Goal: Check status: Check status

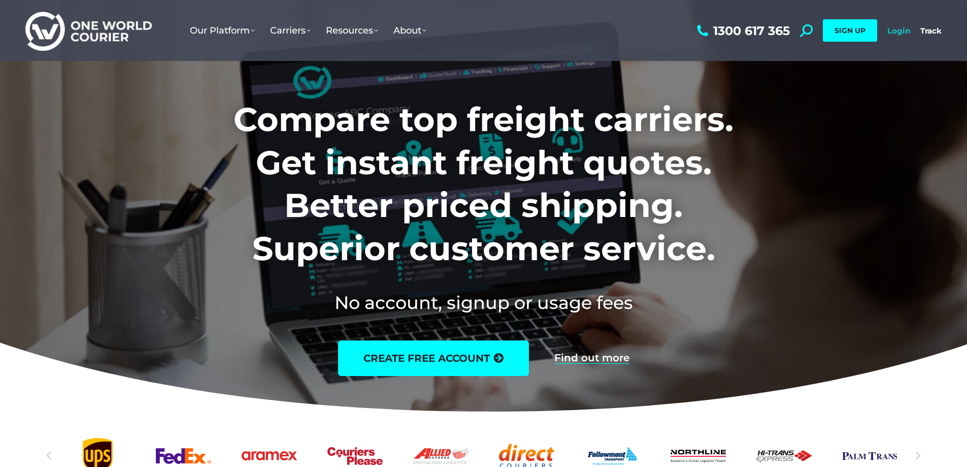
click at [892, 31] on link "Login" at bounding box center [899, 31] width 23 height 10
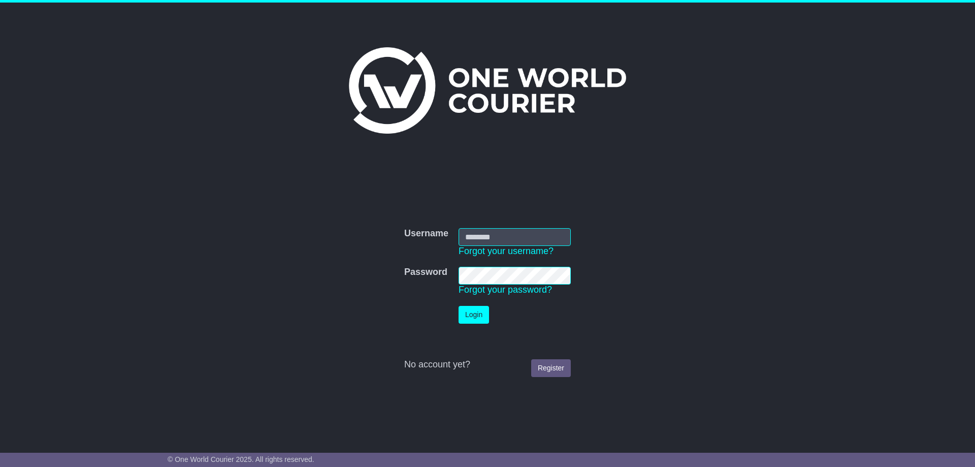
type input "**********"
click at [472, 307] on button "Login" at bounding box center [474, 315] width 30 height 18
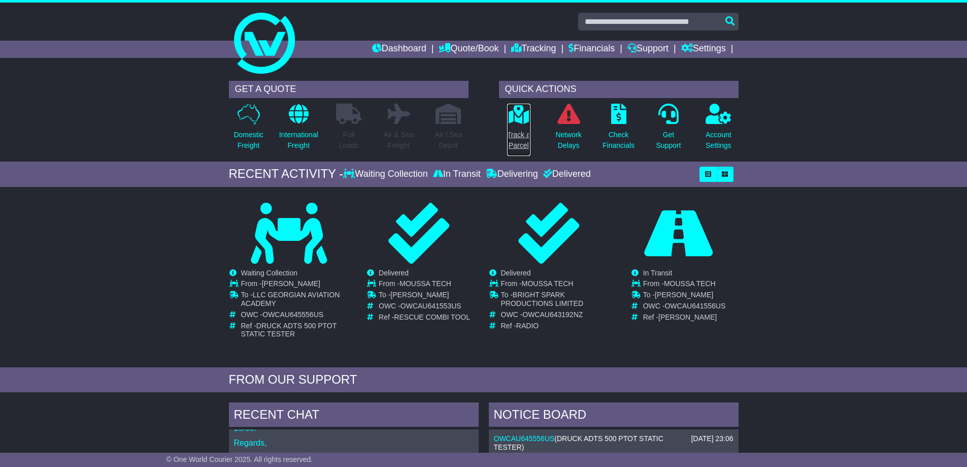
click at [524, 125] on link "Track a Parcel" at bounding box center [519, 129] width 24 height 53
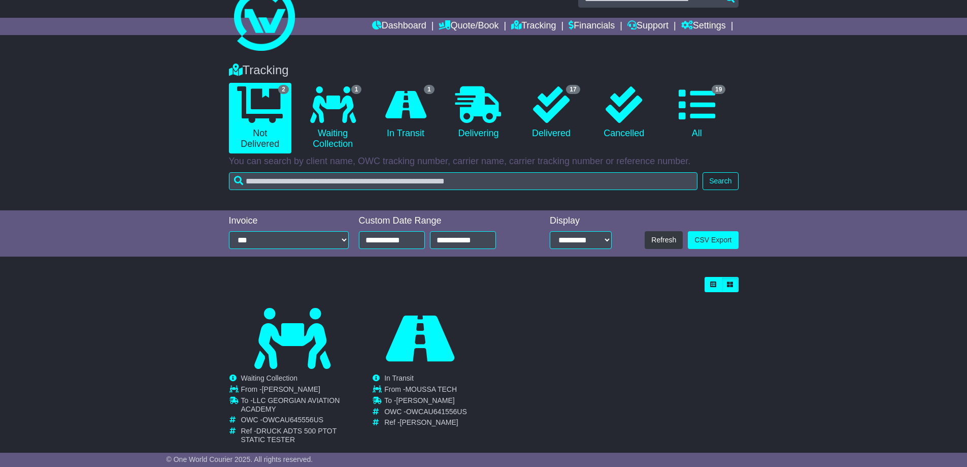
scroll to position [44, 0]
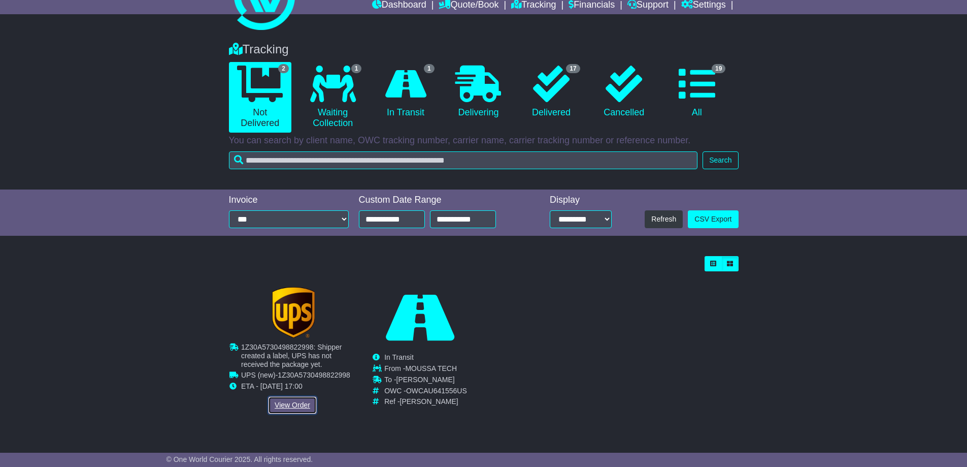
click at [297, 406] on link "View Order" at bounding box center [292, 405] width 49 height 18
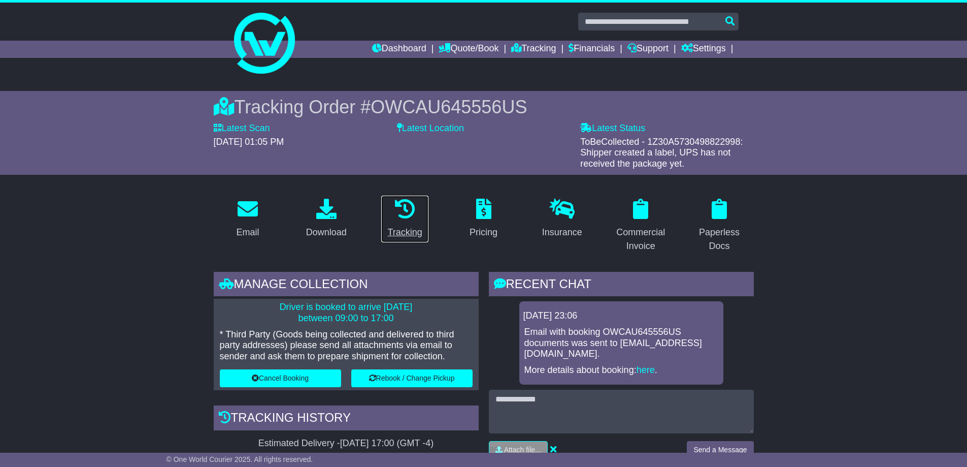
click at [406, 215] on icon at bounding box center [405, 209] width 20 height 20
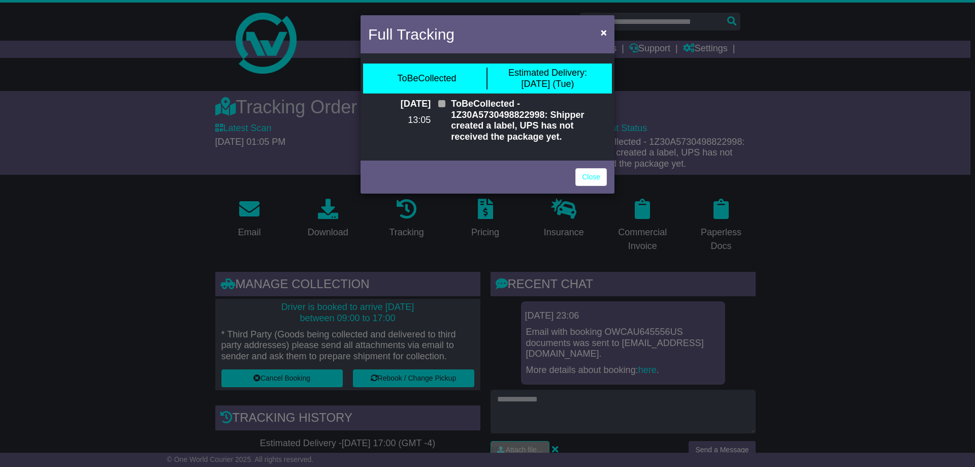
click at [408, 224] on div "Full Tracking × ToBeCollected Estimated Delivery: 16 Sep (Tue) 11 Sep 2025 13:0…" at bounding box center [487, 233] width 975 height 467
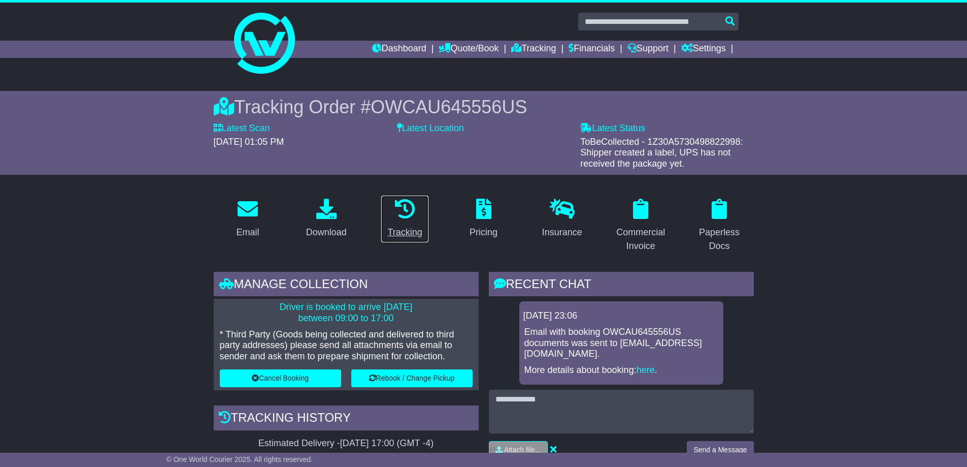
click at [408, 223] on link "Tracking" at bounding box center [405, 219] width 48 height 48
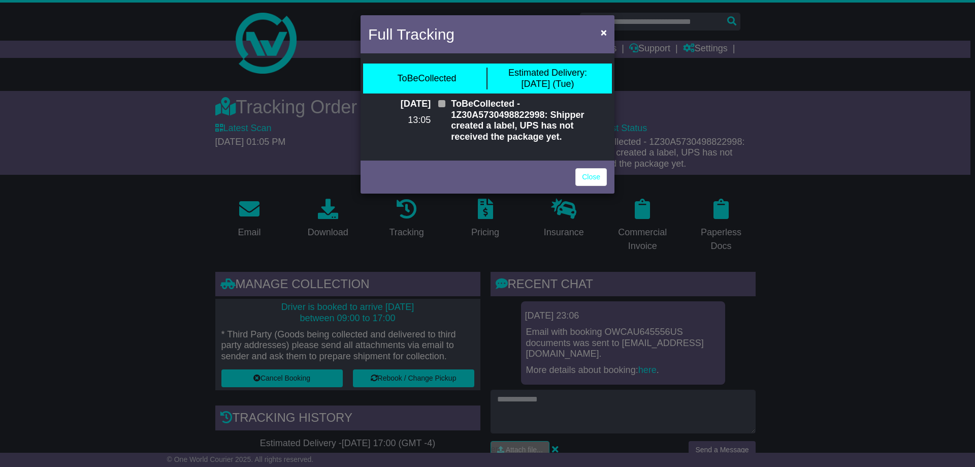
drag, startPoint x: 48, startPoint y: 220, endPoint x: 47, endPoint y: 192, distance: 28.5
click at [47, 212] on div "Full Tracking × ToBeCollected Estimated Delivery: 16 Sep (Tue) 11 Sep 2025 13:0…" at bounding box center [487, 233] width 975 height 467
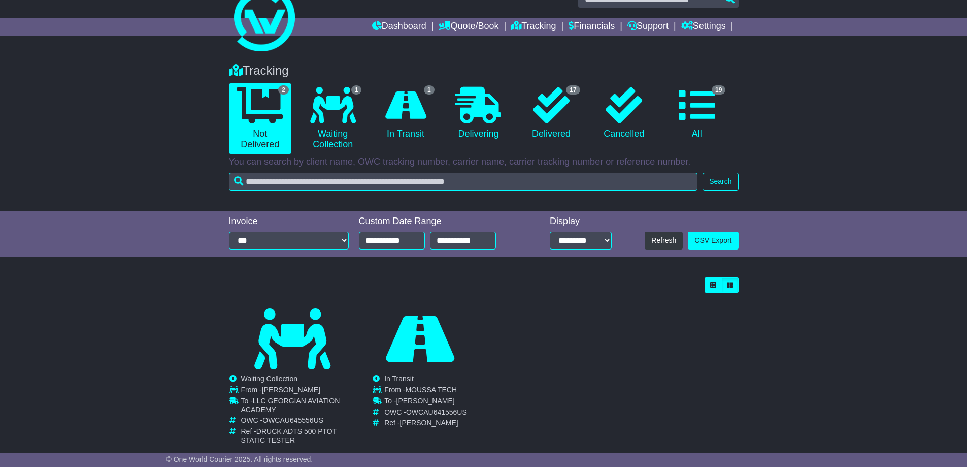
scroll to position [44, 0]
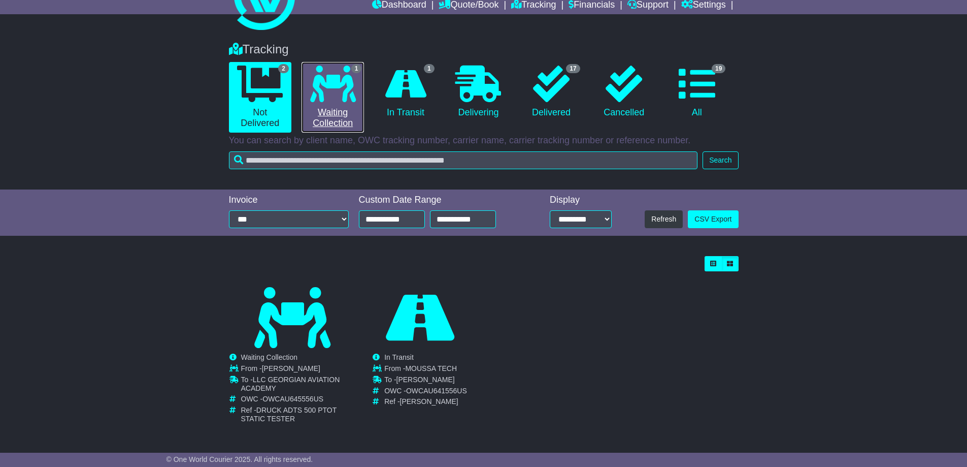
click at [325, 113] on link "1 Waiting Collection" at bounding box center [333, 97] width 62 height 71
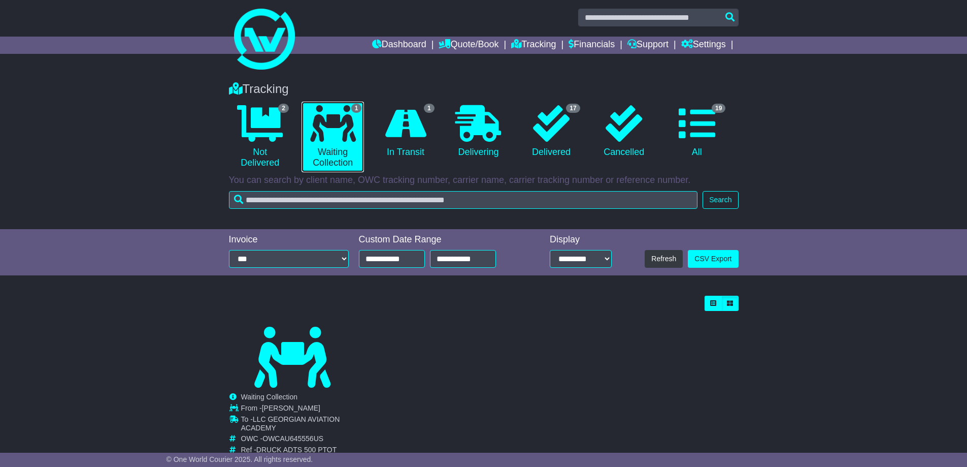
scroll to position [0, 0]
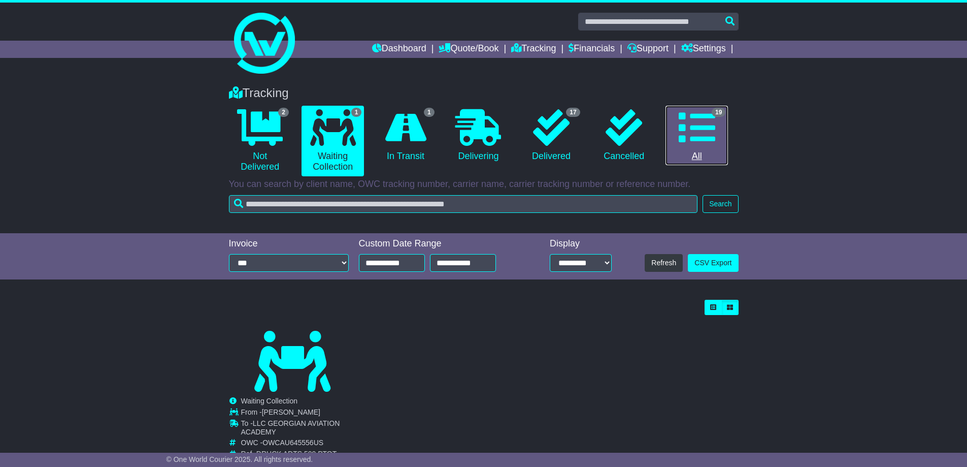
click at [700, 140] on icon at bounding box center [697, 127] width 37 height 37
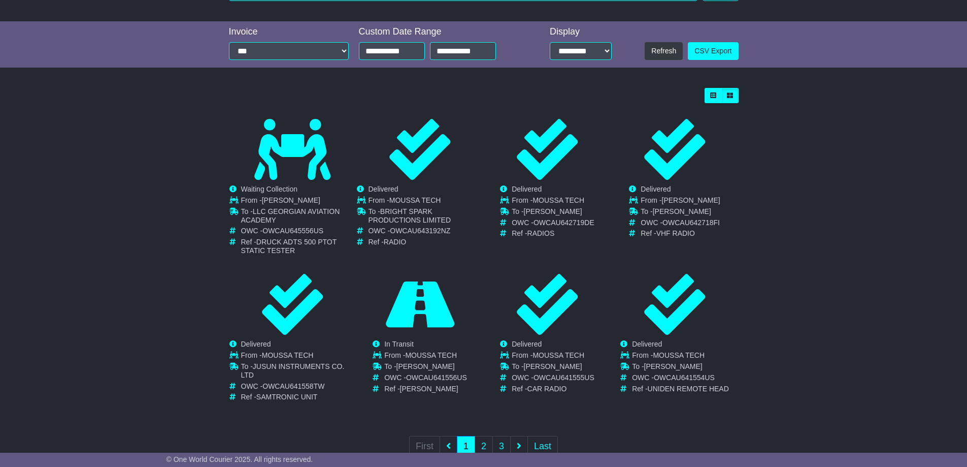
scroll to position [240, 0]
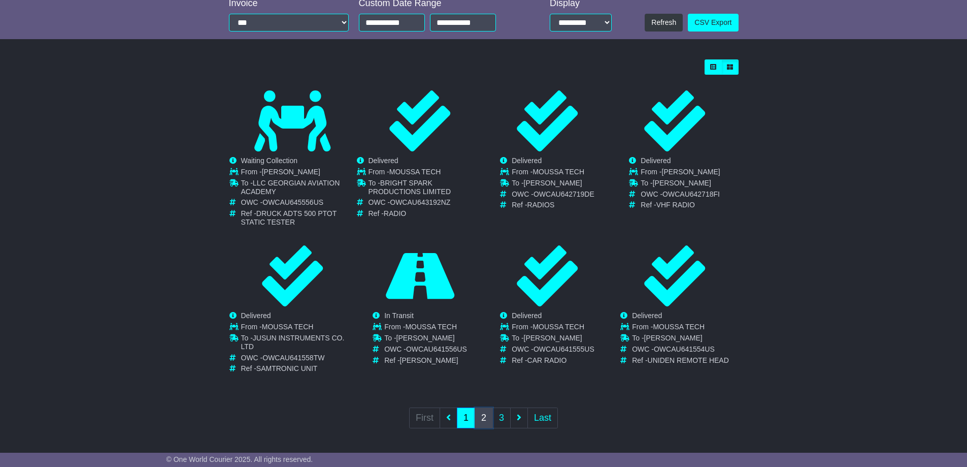
click at [489, 416] on link "2" at bounding box center [484, 417] width 18 height 21
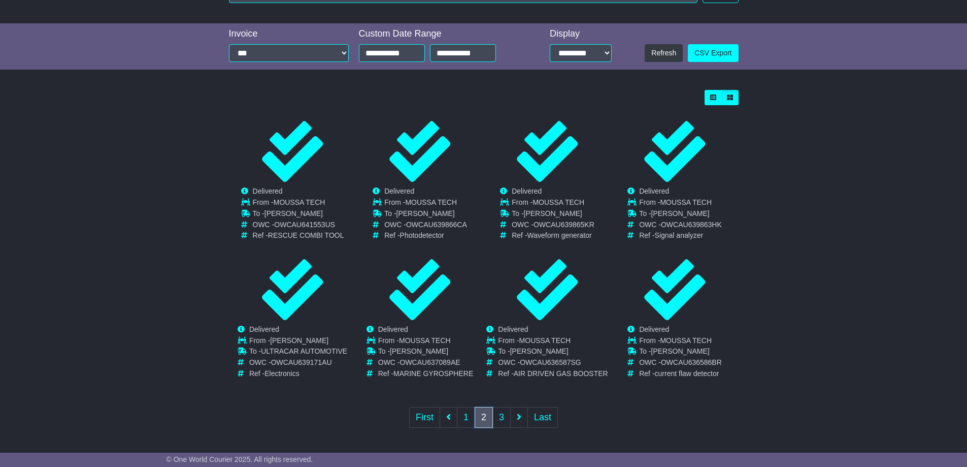
scroll to position [0, 0]
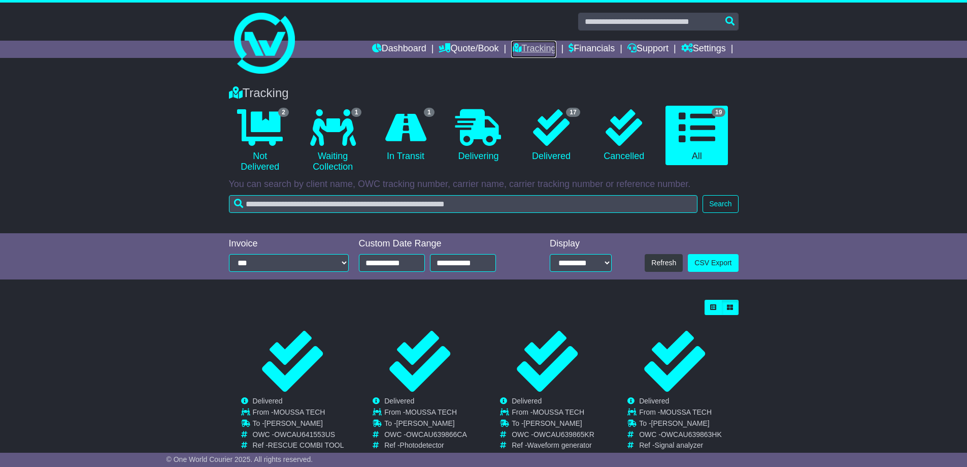
click at [538, 47] on link "Tracking" at bounding box center [533, 49] width 45 height 17
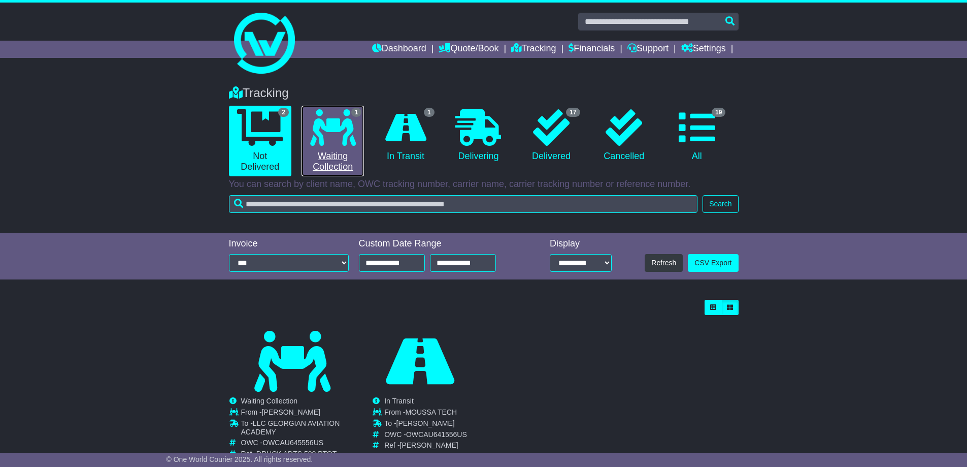
click at [333, 137] on icon at bounding box center [333, 127] width 46 height 37
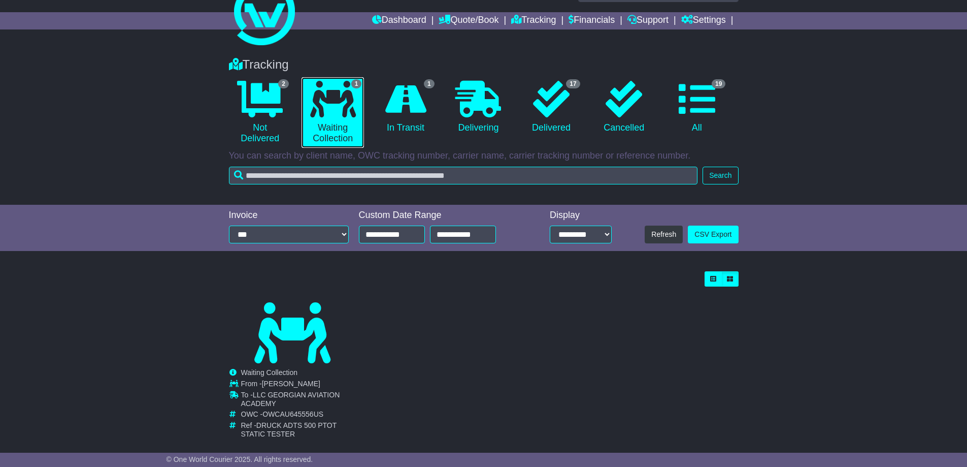
scroll to position [44, 0]
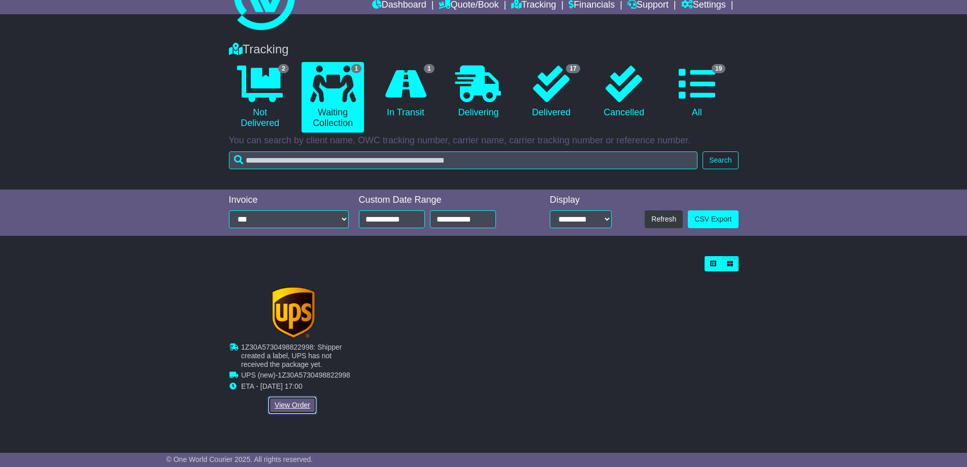
click at [308, 399] on link "View Order" at bounding box center [292, 405] width 49 height 18
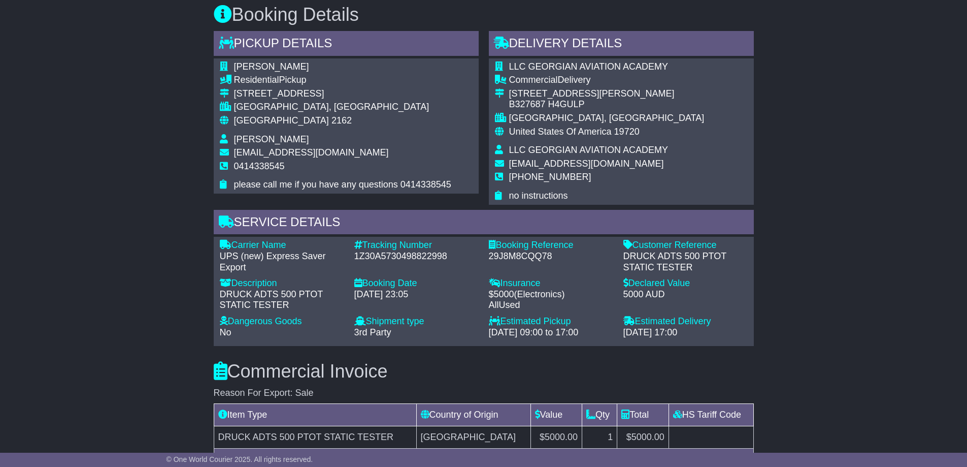
scroll to position [508, 0]
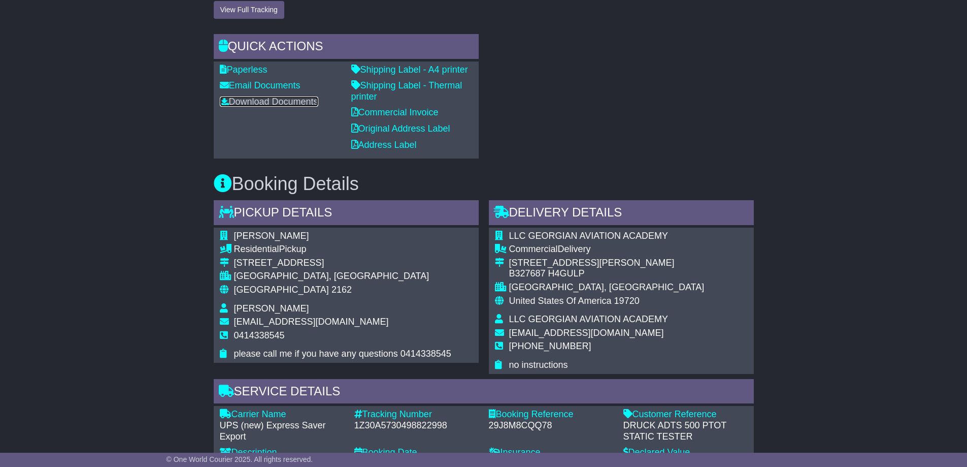
click at [293, 101] on link "Download Documents" at bounding box center [269, 101] width 99 height 10
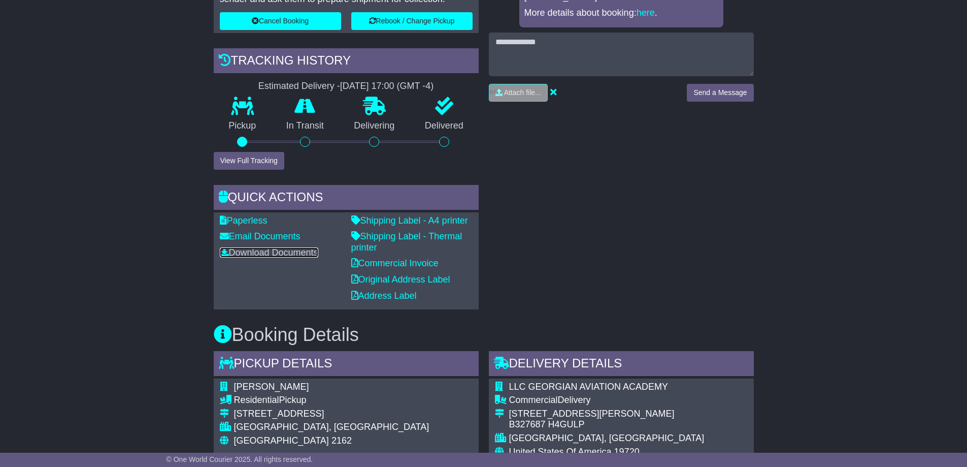
scroll to position [339, 0]
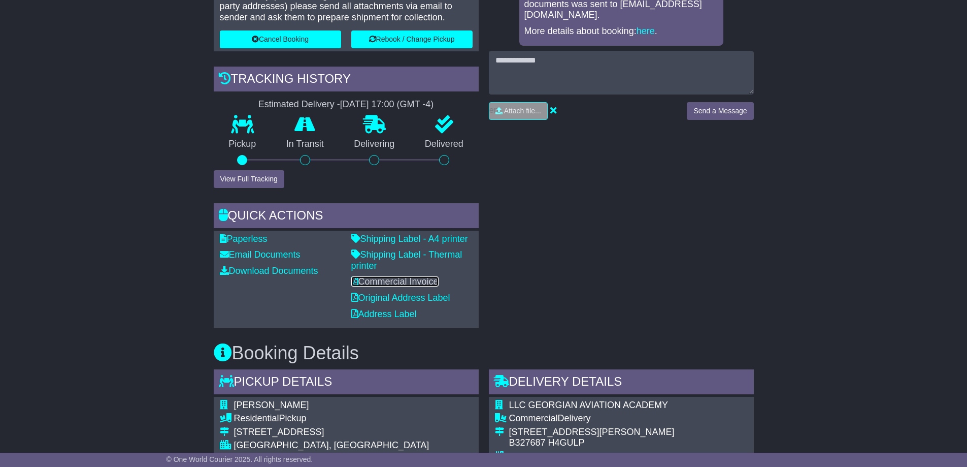
click at [411, 284] on link "Commercial Invoice" at bounding box center [394, 281] width 87 height 10
